Goal: Find specific page/section: Find specific page/section

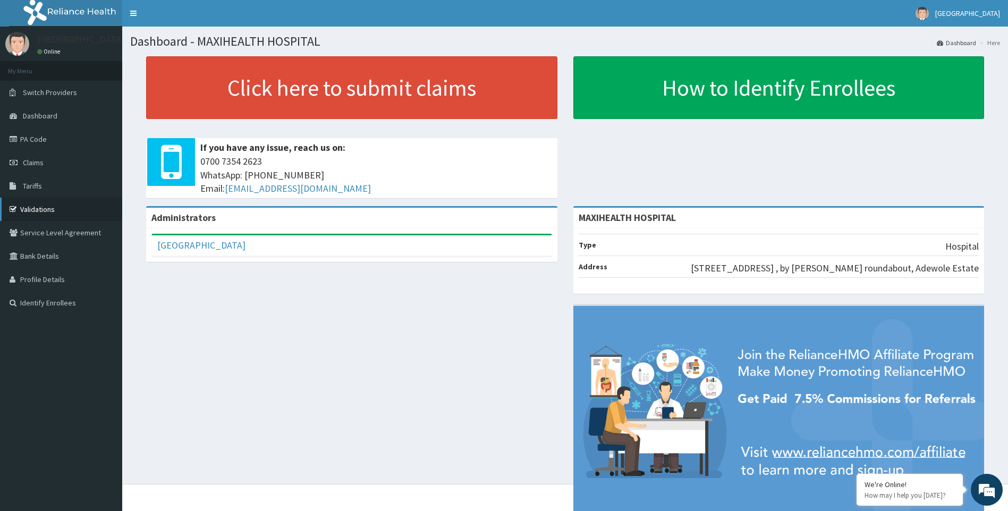
click at [50, 209] on link "Validations" at bounding box center [61, 209] width 122 height 23
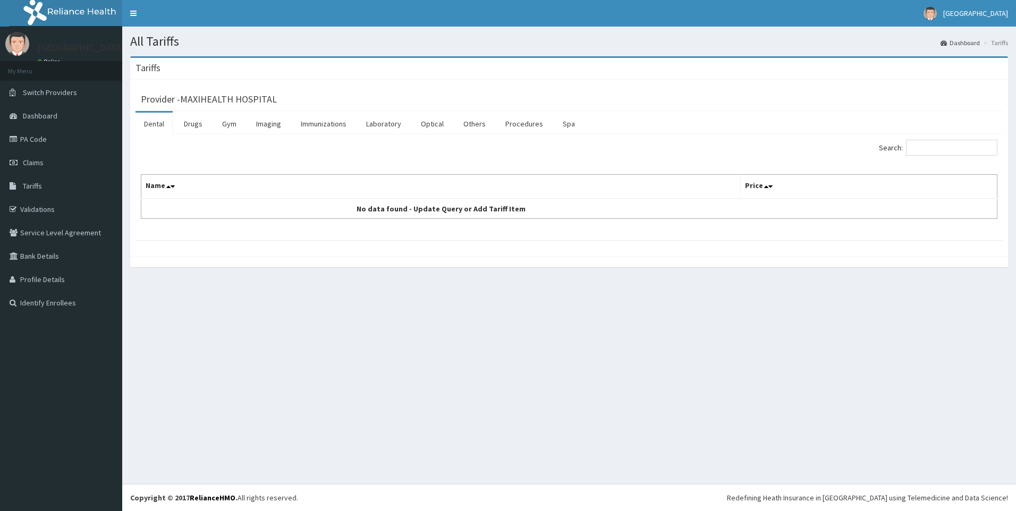
click at [156, 125] on link "Dental" at bounding box center [153, 124] width 37 height 22
click at [160, 125] on link "Dental" at bounding box center [153, 124] width 37 height 22
click at [192, 126] on link "Drugs" at bounding box center [193, 124] width 36 height 22
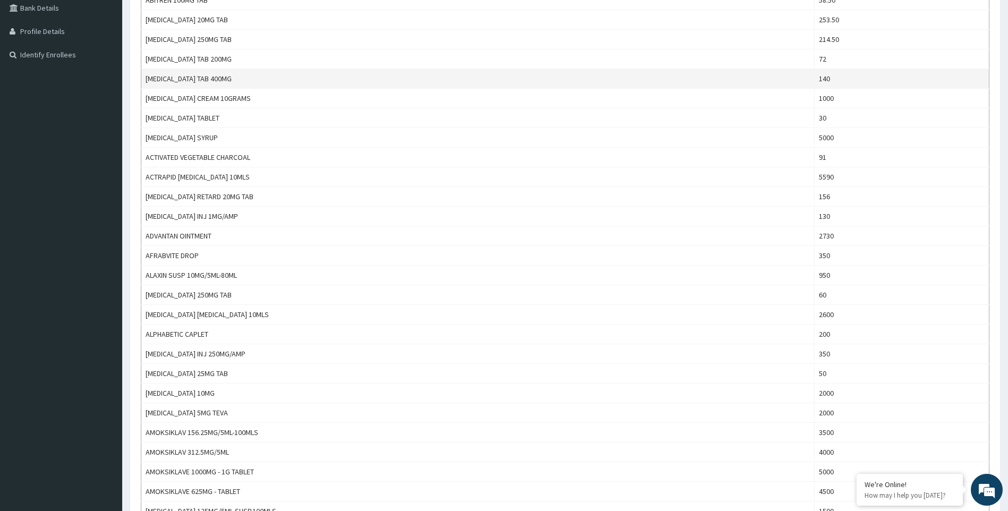
scroll to position [319, 0]
